Goal: Task Accomplishment & Management: Manage account settings

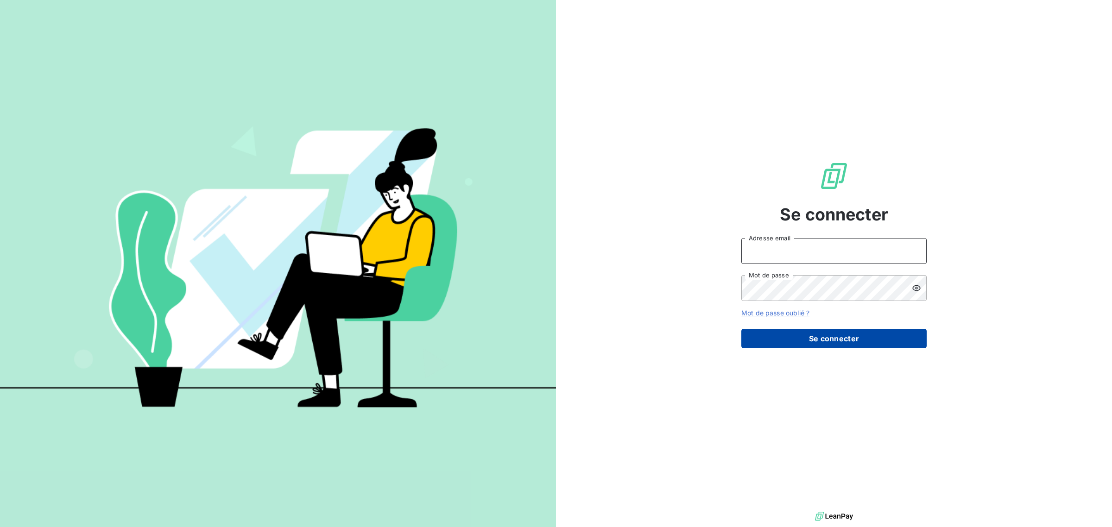
type input "[EMAIL_ADDRESS][DOMAIN_NAME]"
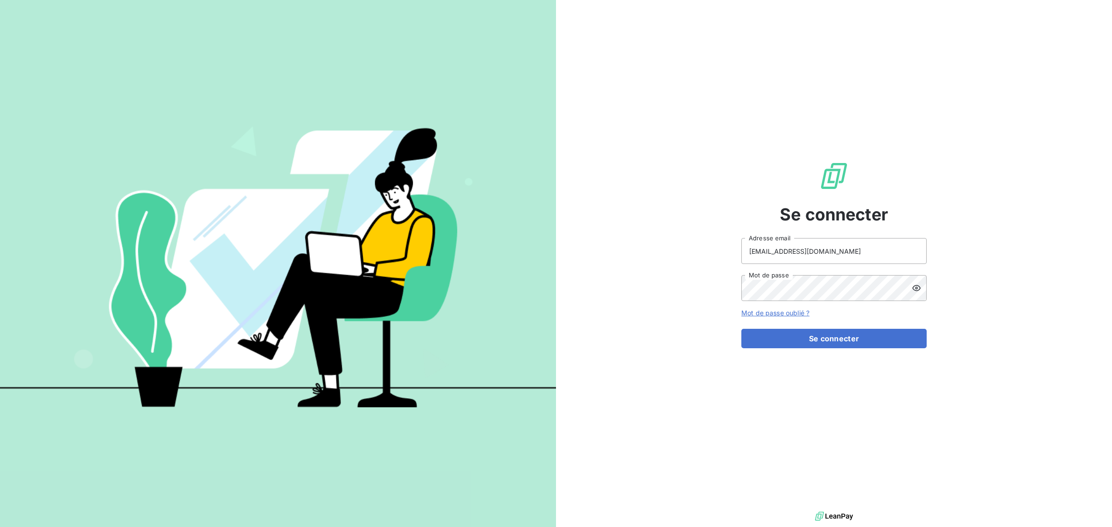
drag, startPoint x: 806, startPoint y: 341, endPoint x: 701, endPoint y: 353, distance: 106.3
click at [806, 342] on button "Se connecter" at bounding box center [833, 338] width 185 height 19
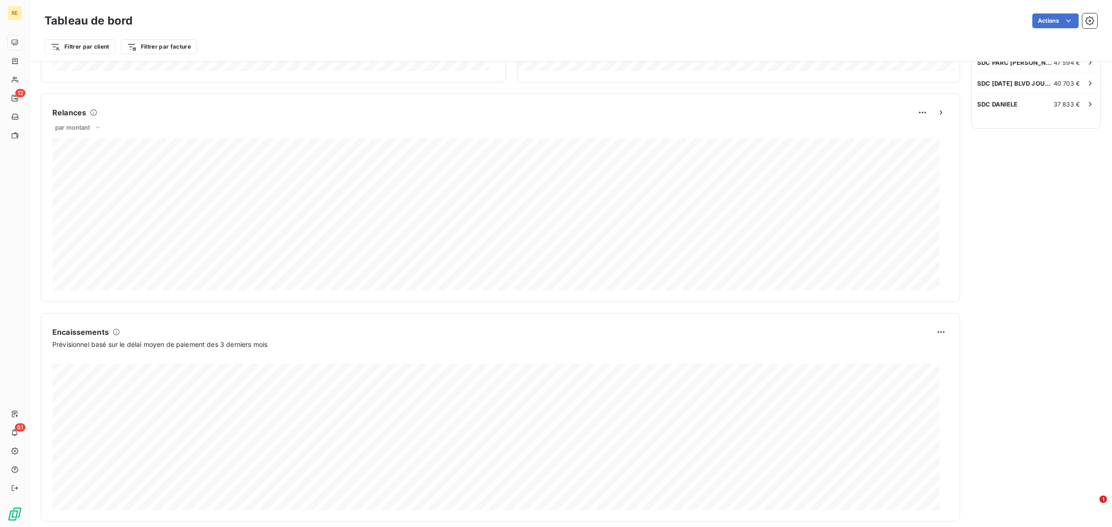
scroll to position [376, 0]
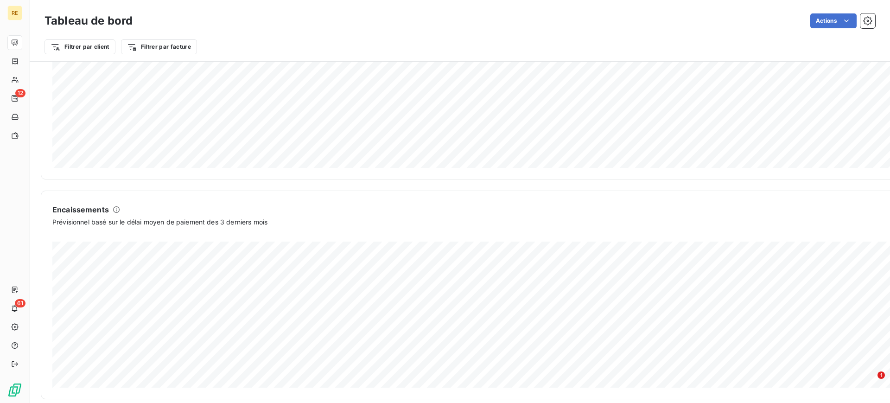
scroll to position [509, 0]
